Goal: Information Seeking & Learning: Learn about a topic

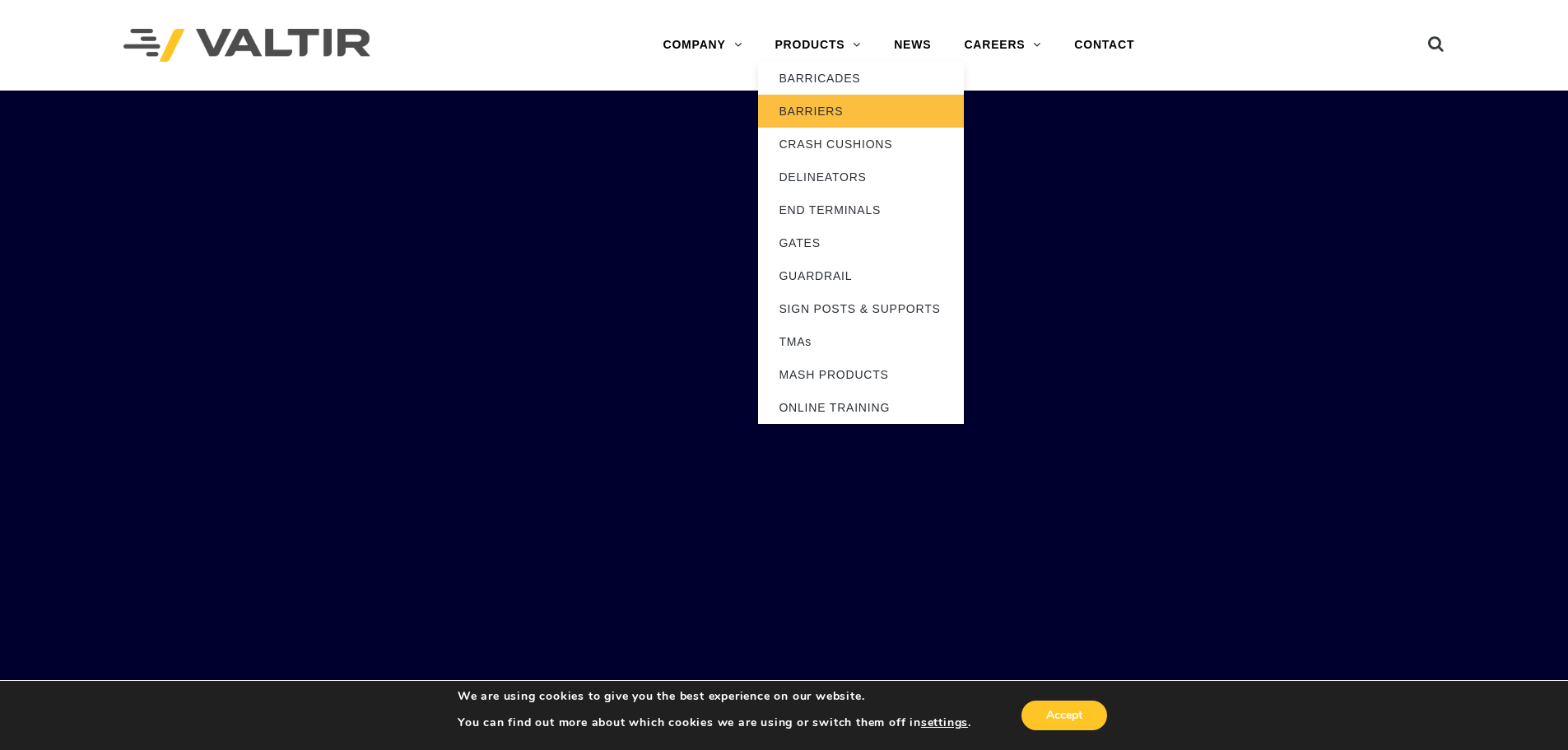
click at [839, 110] on link "BARRIERS" at bounding box center [861, 110] width 206 height 33
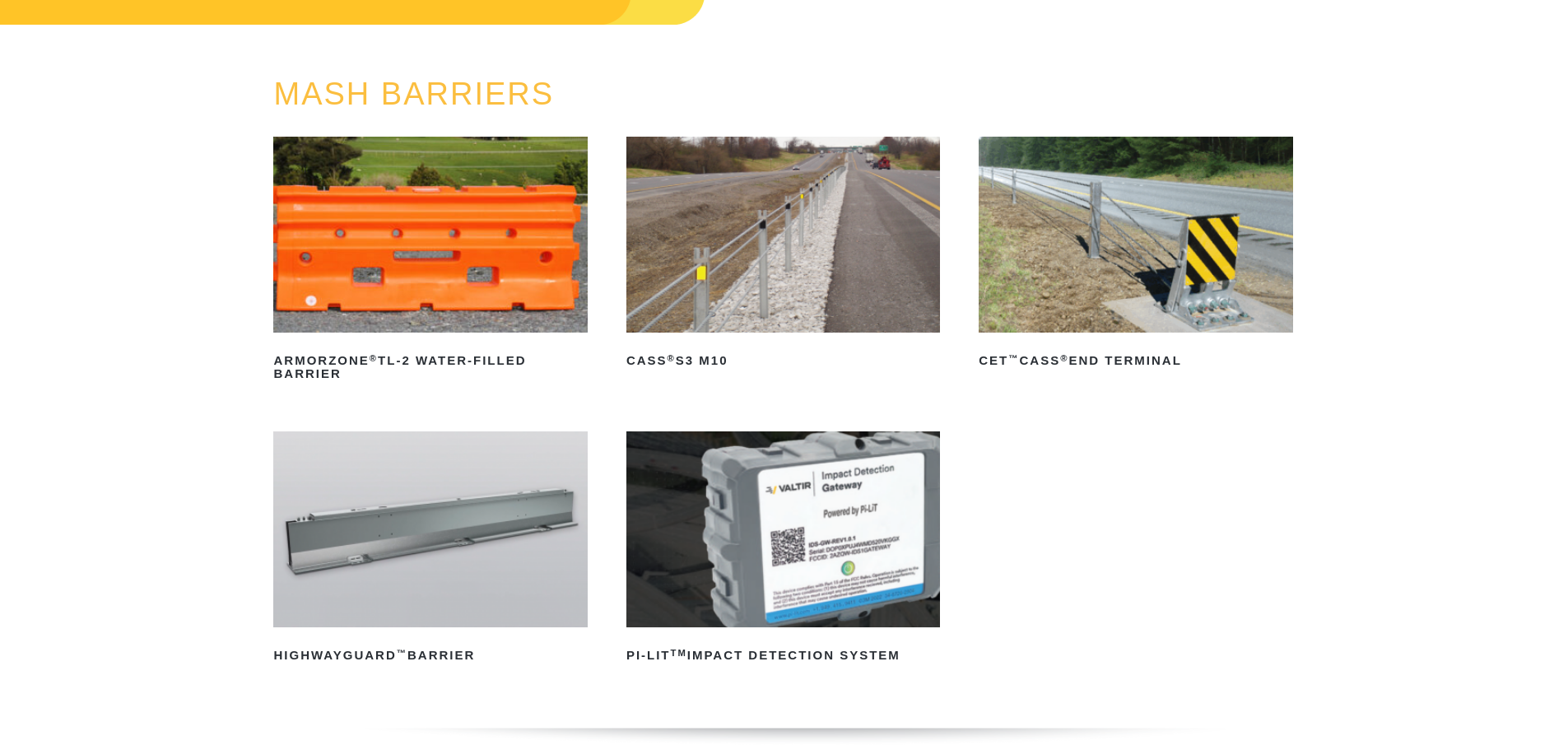
scroll to position [164, 0]
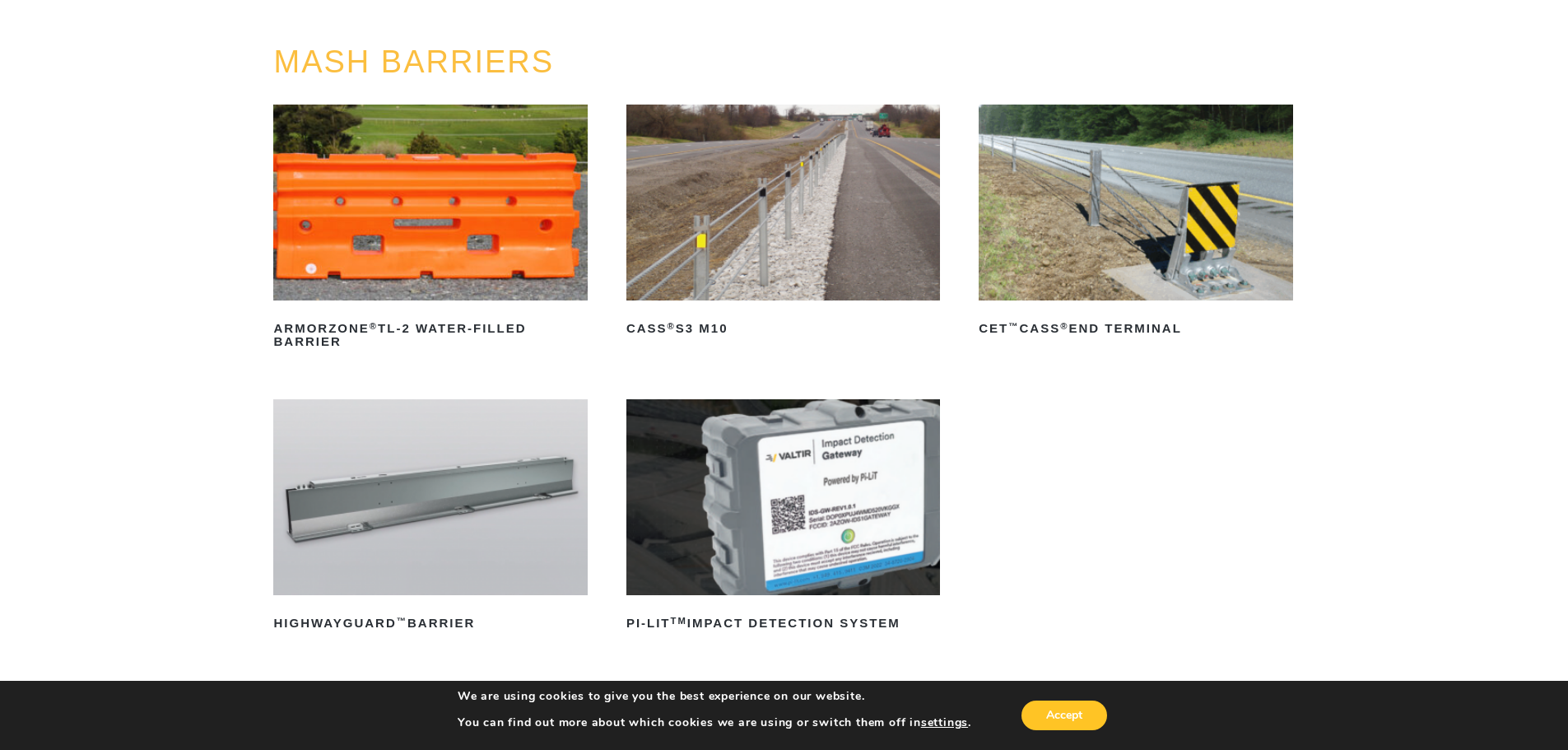
click at [744, 223] on img at bounding box center [783, 202] width 314 height 196
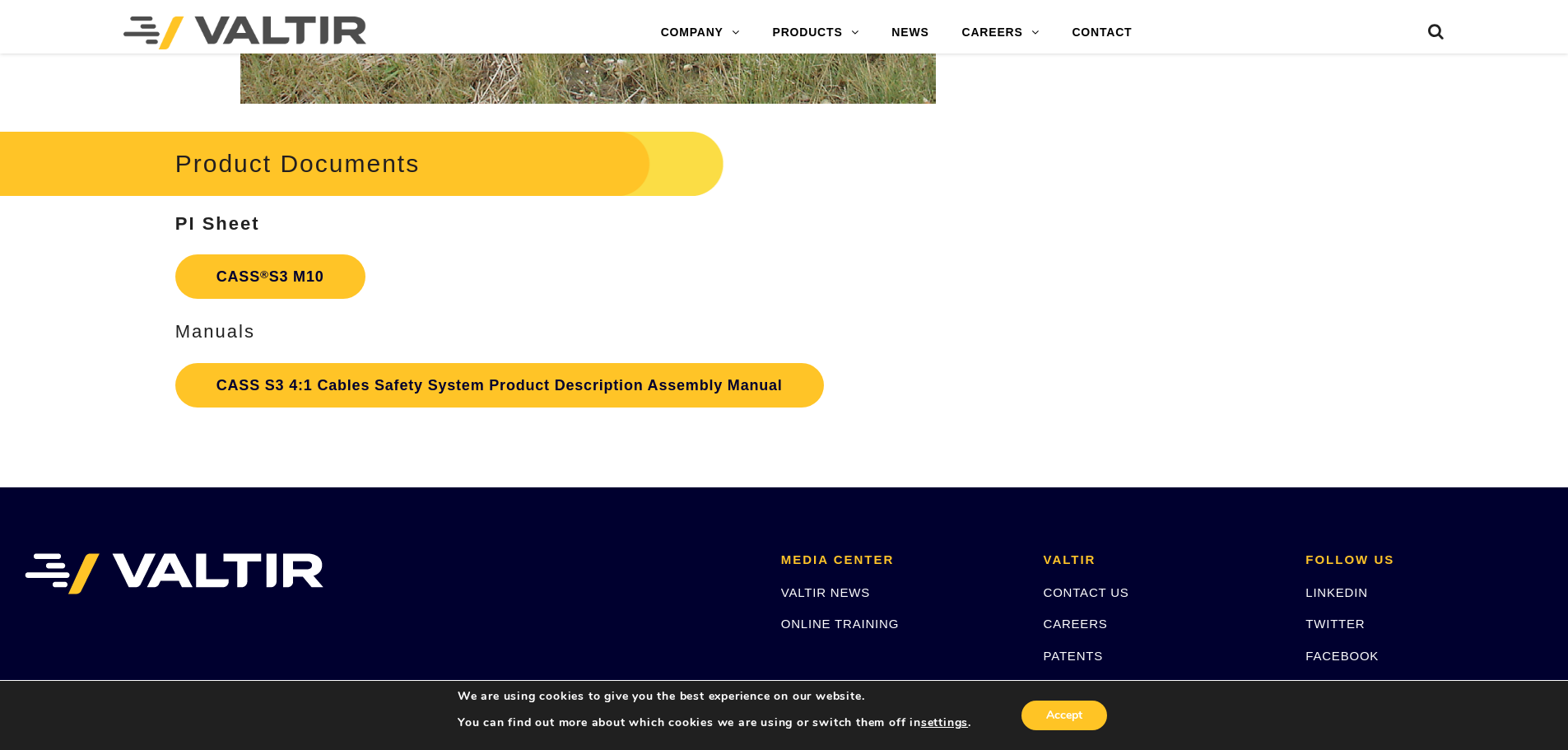
scroll to position [3621, 0]
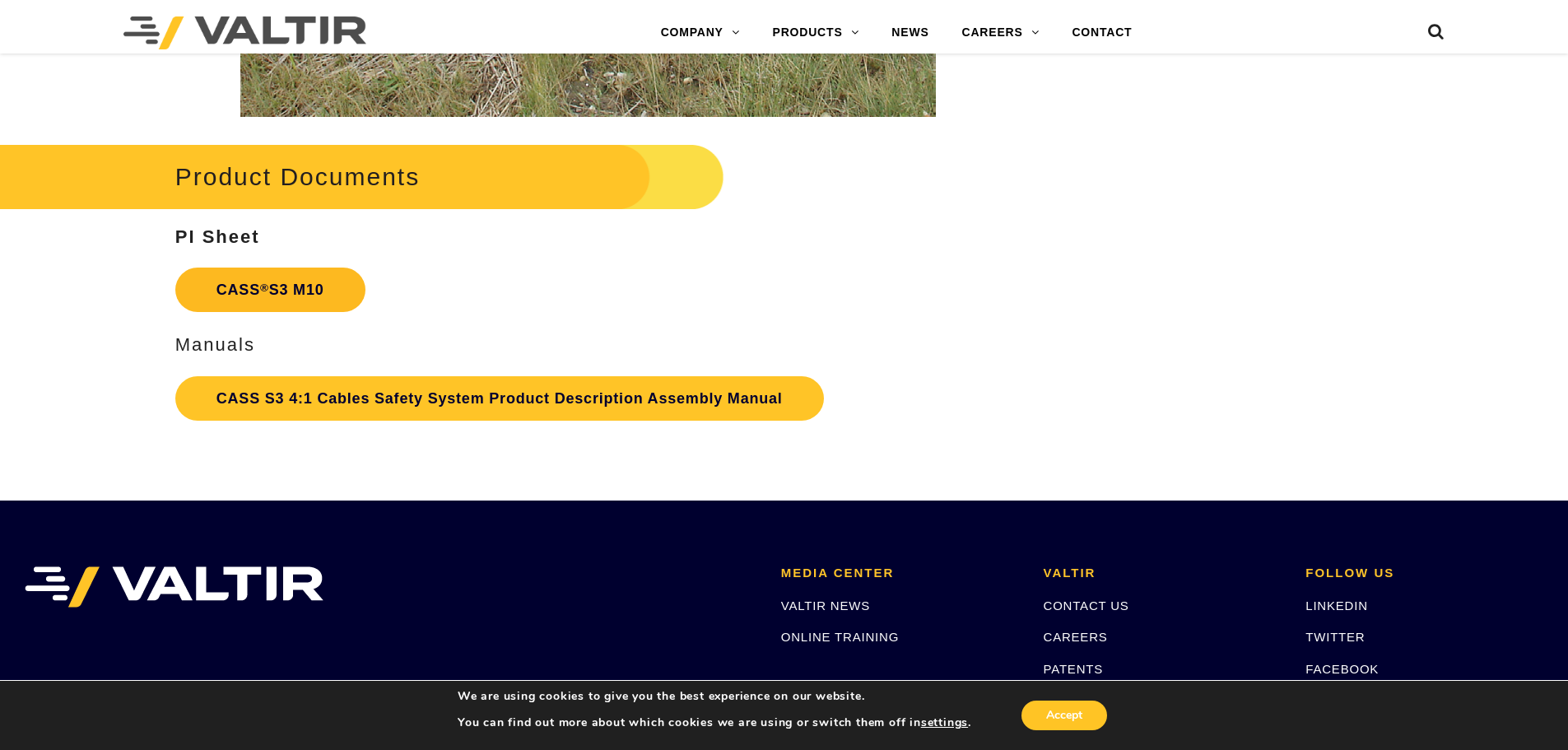
click at [283, 297] on link "CASS ® S3 M10" at bounding box center [271, 289] width 191 height 45
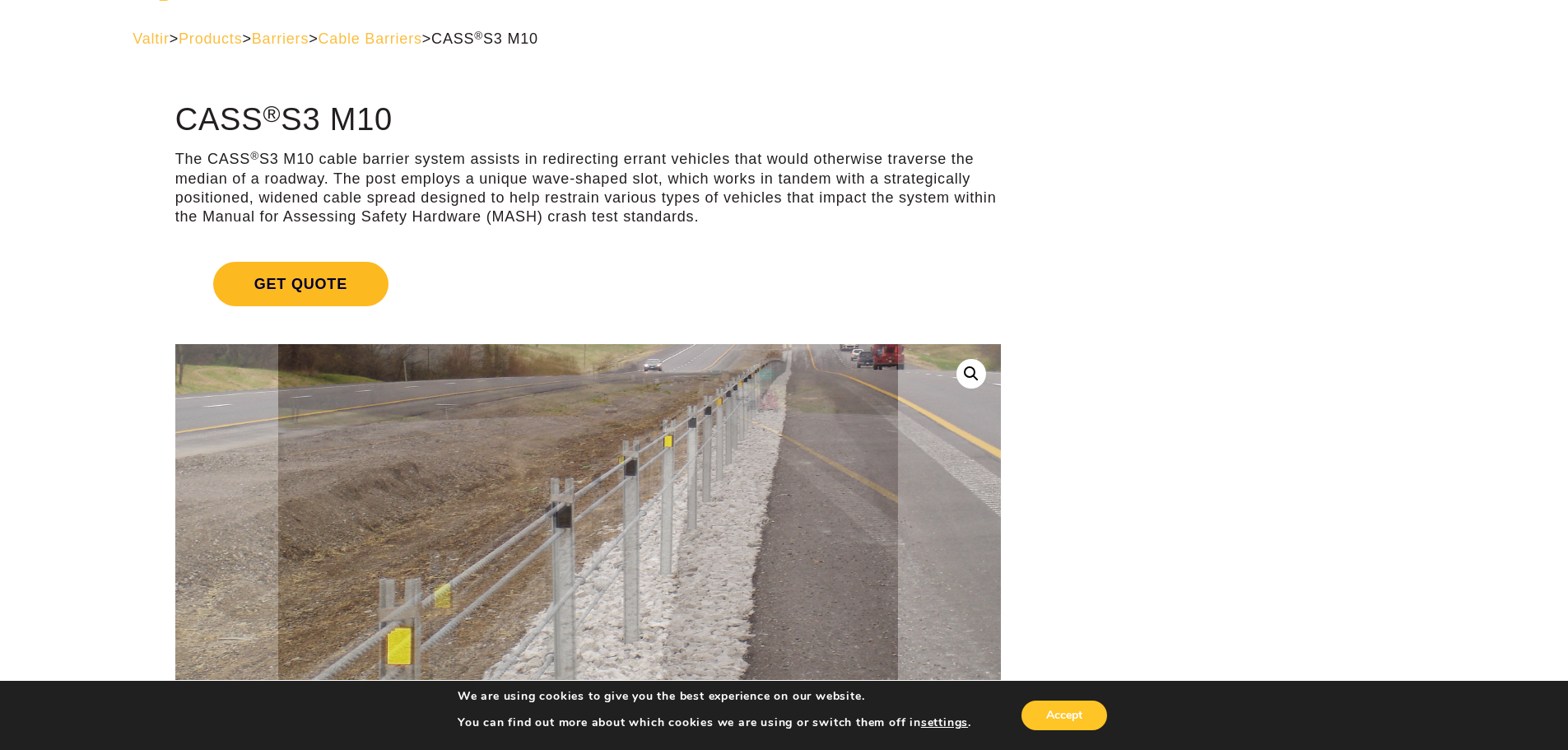
scroll to position [0, 0]
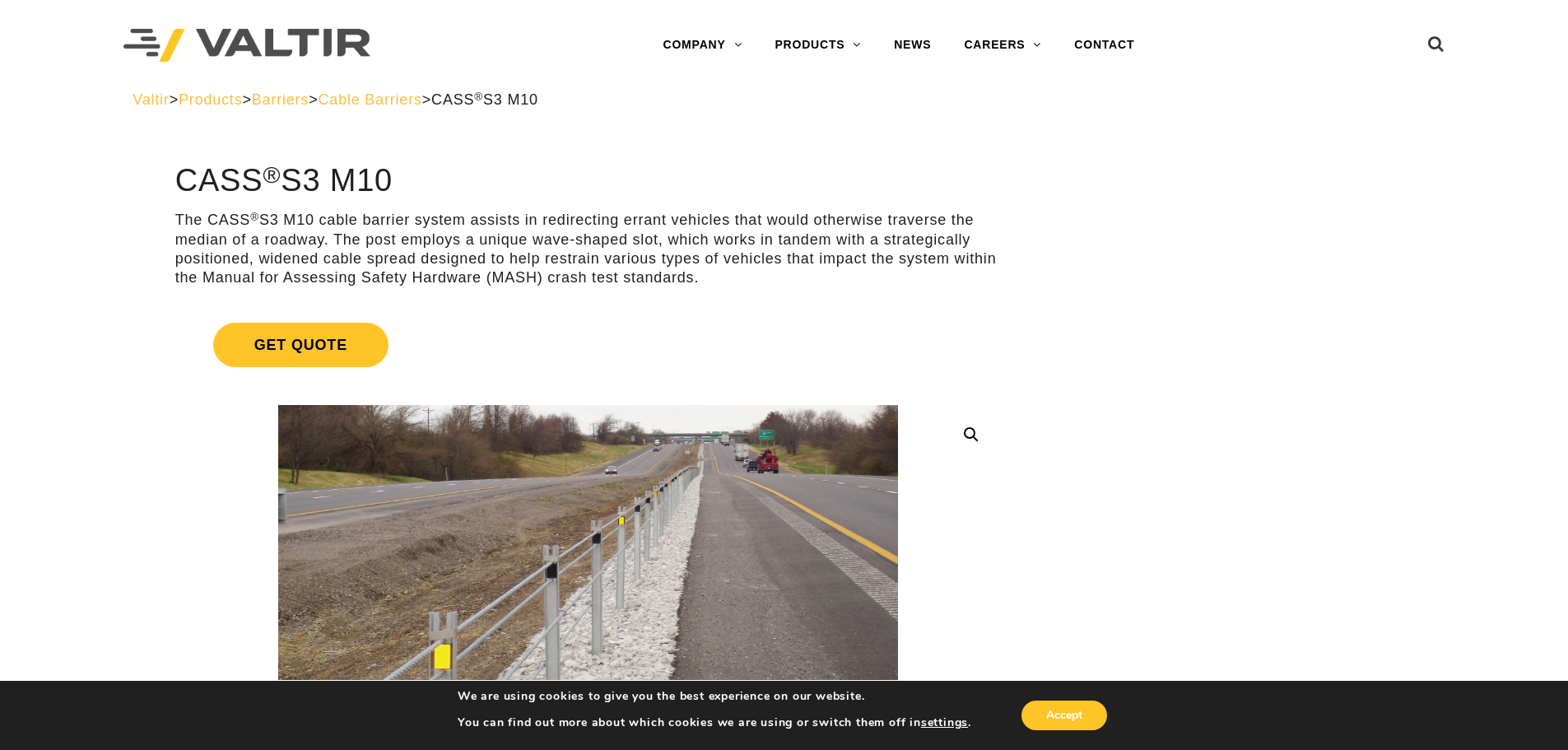
drag, startPoint x: 1030, startPoint y: 297, endPoint x: 1003, endPoint y: 297, distance: 27.0
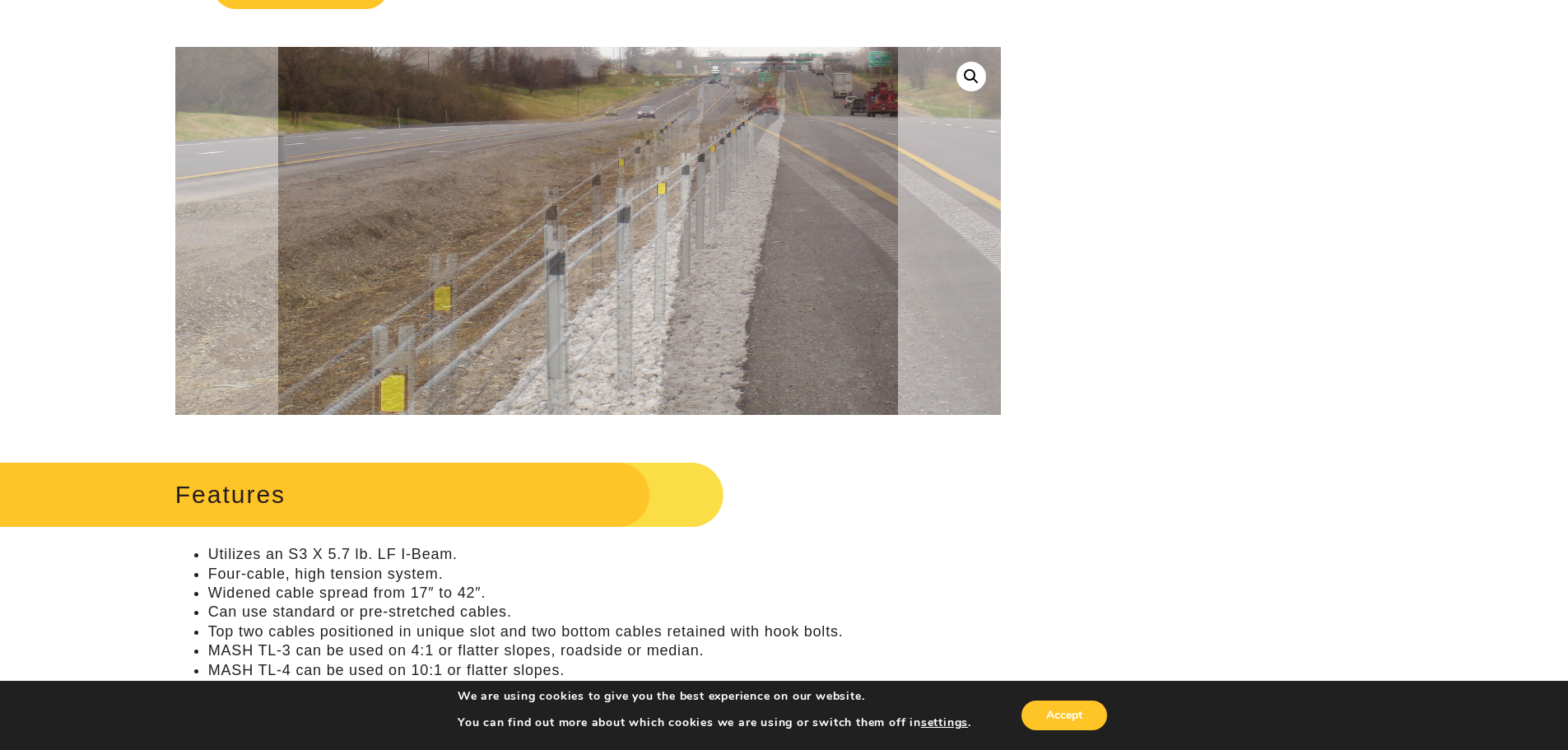
scroll to position [329, 0]
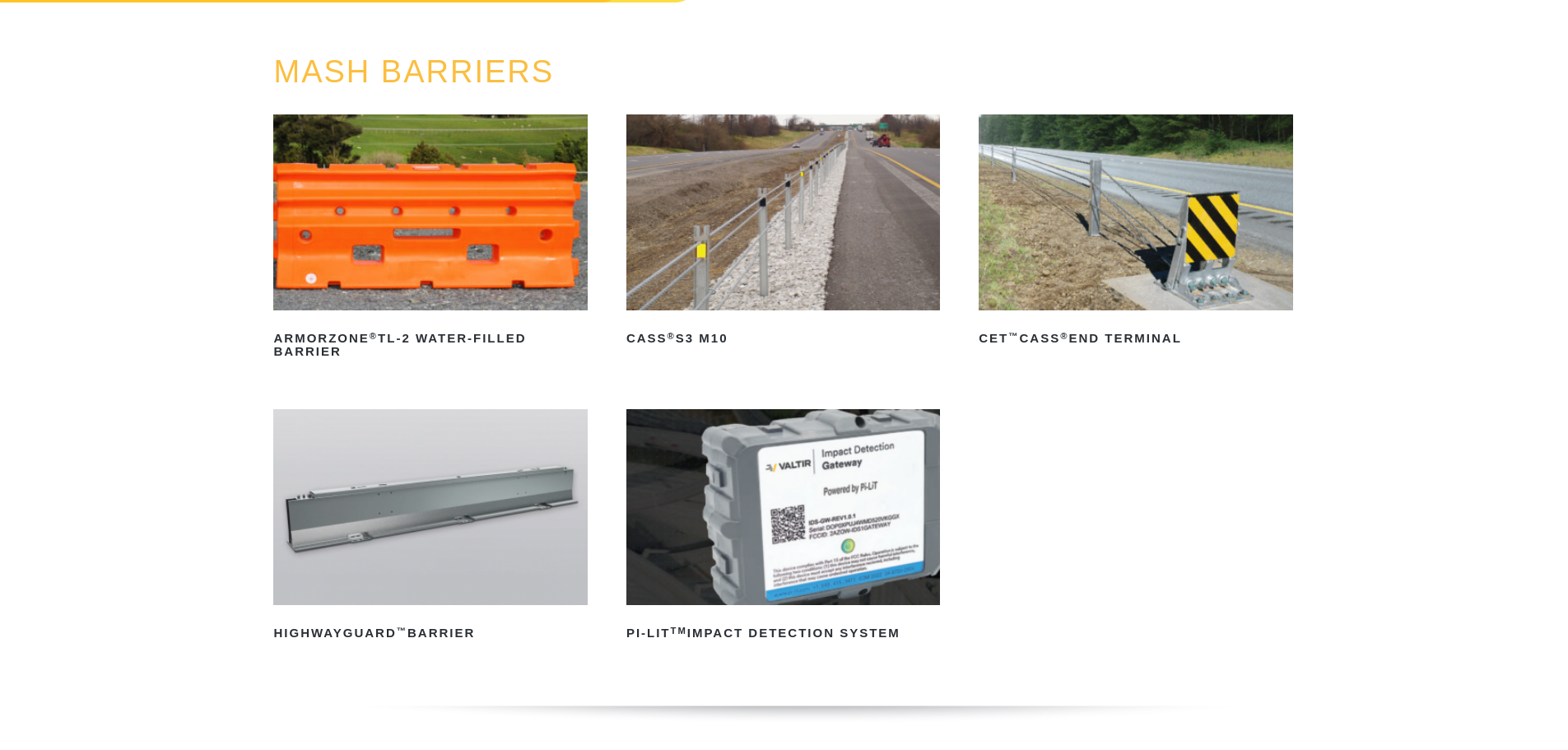
scroll to position [164, 0]
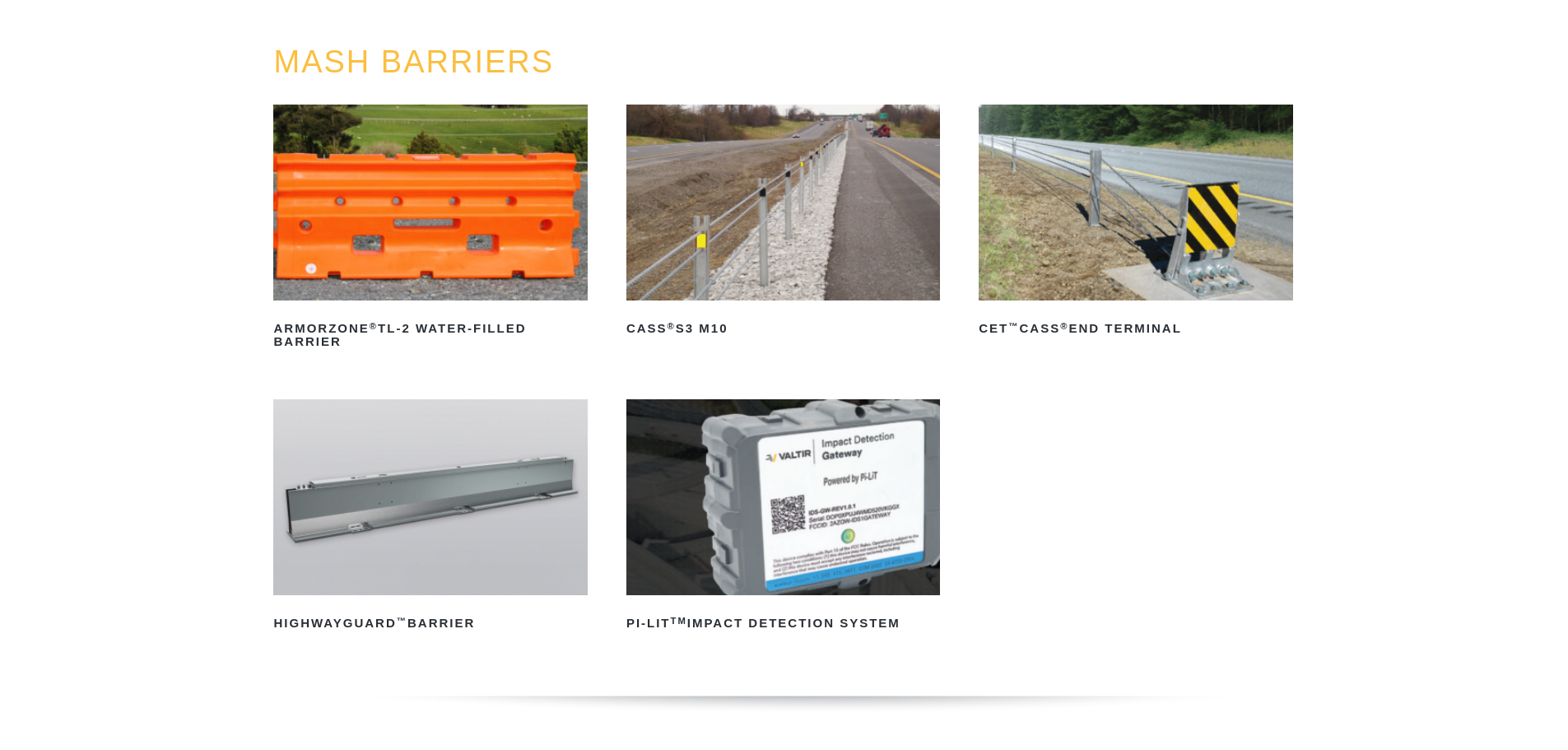
click at [714, 208] on img at bounding box center [783, 202] width 314 height 196
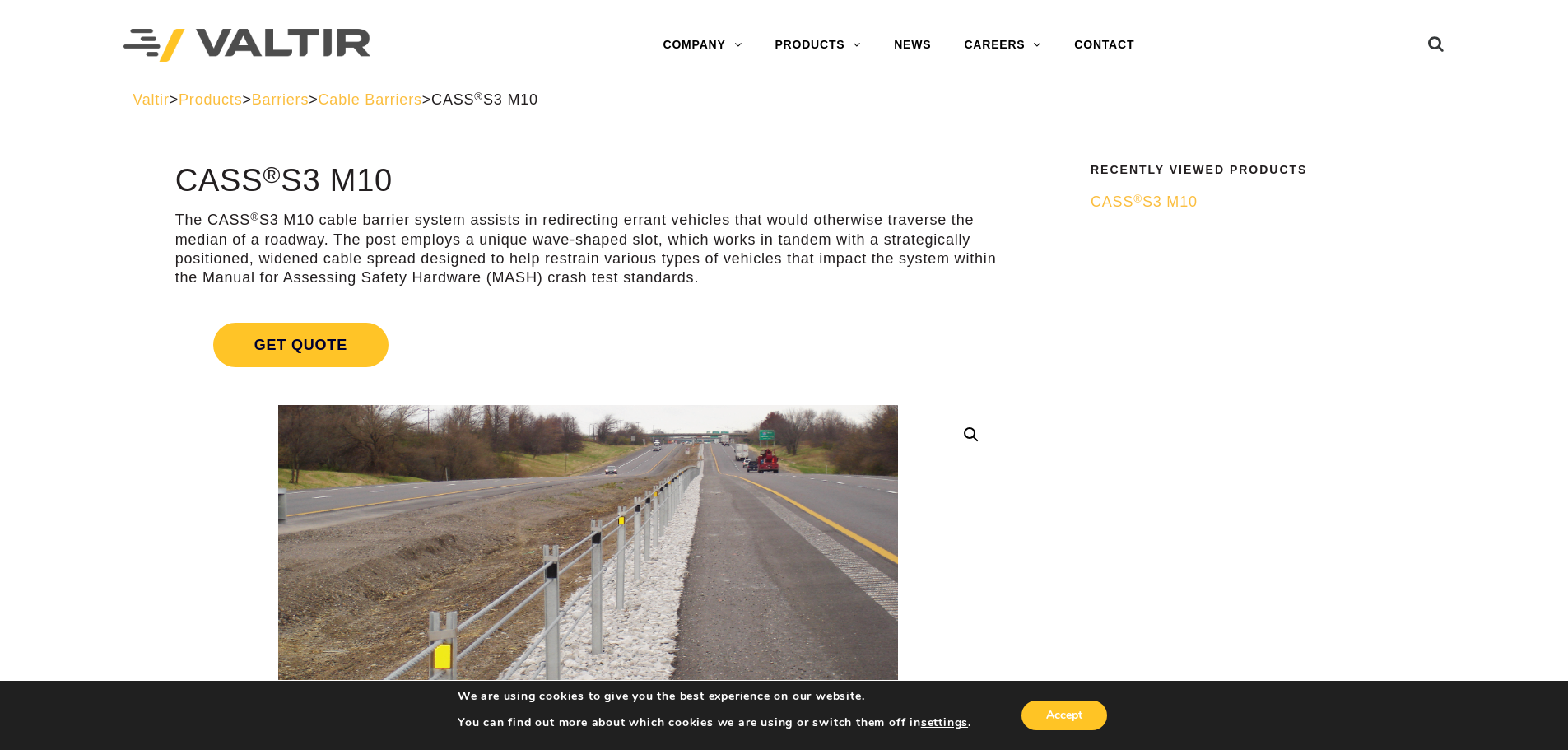
click at [214, 183] on h1 "CASS ® S3 M10" at bounding box center [588, 180] width 826 height 35
copy div "CASS ® S3 M10"
